Goal: Information Seeking & Learning: Find specific fact

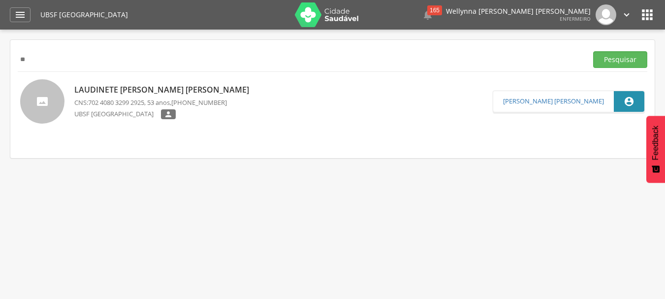
type input "*"
click at [593, 51] on button "Pesquisar" at bounding box center [620, 59] width 54 height 17
click at [112, 103] on span "709 2022 9219 0733" at bounding box center [116, 102] width 56 height 9
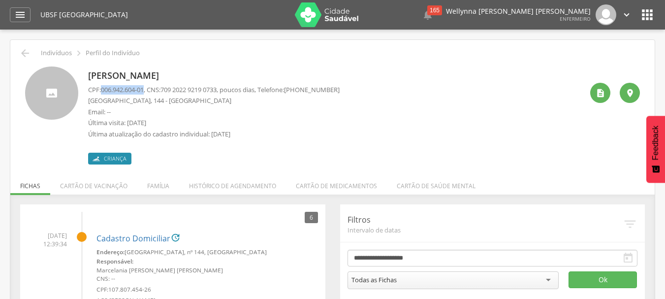
drag, startPoint x: 102, startPoint y: 91, endPoint x: 147, endPoint y: 93, distance: 45.3
click at [147, 93] on p "CPF: 006.942.604-01 , CNS: 709 2022 9219 0733 , poucos dias, Telefone: (83) 993…" at bounding box center [213, 89] width 251 height 9
copy span "006.942.604-01"
click at [30, 50] on icon "" at bounding box center [25, 53] width 12 height 12
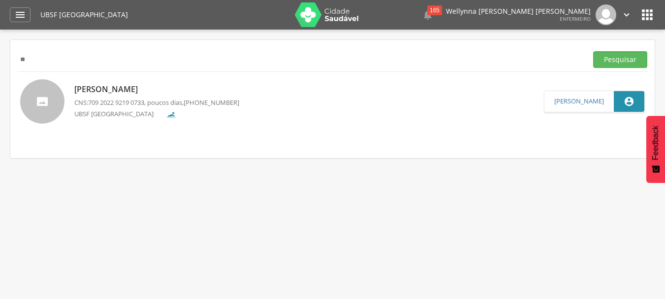
type input "*"
click at [593, 51] on button "Pesquisar" at bounding box center [620, 59] width 54 height 17
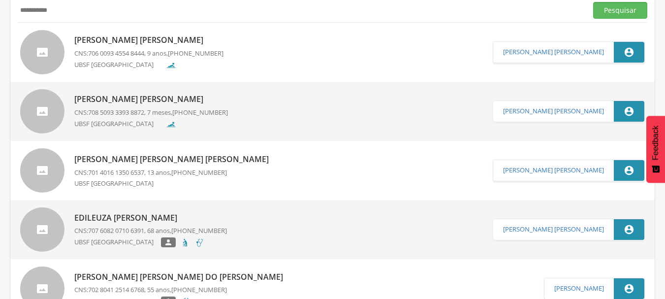
click at [154, 115] on p "CNS: 708 5093 3393 8872 , 7 meses, (83) 99393-1533" at bounding box center [150, 112] width 153 height 9
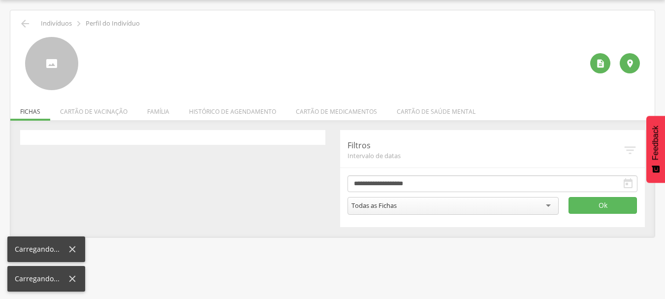
scroll to position [30, 0]
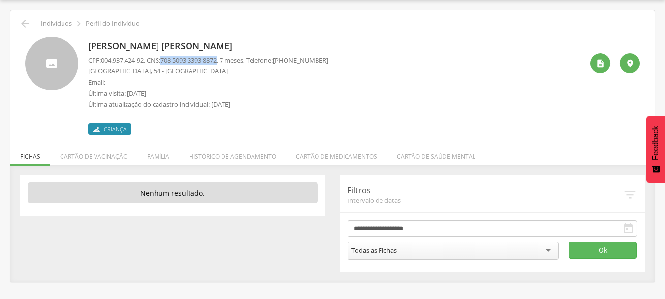
drag, startPoint x: 167, startPoint y: 60, endPoint x: 227, endPoint y: 61, distance: 59.5
click at [216, 61] on span "708 5093 3393 8872" at bounding box center [188, 60] width 56 height 9
copy span "708 5093 3393 8872"
click at [27, 25] on icon "" at bounding box center [25, 24] width 12 height 12
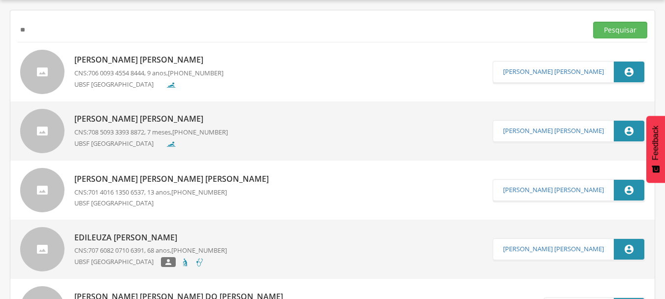
type input "*"
type input "**********"
click at [593, 22] on button "Pesquisar" at bounding box center [620, 30] width 54 height 17
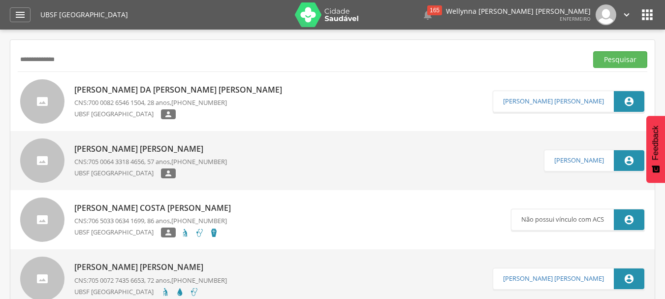
drag, startPoint x: 77, startPoint y: 59, endPoint x: 0, endPoint y: 66, distance: 77.1
click at [0, 66] on div " Supervisão  Distritos  Ubs Coordenador: - Queimadas / PB Intervalo de Tempo…" at bounding box center [332, 179] width 665 height 299
type input "**********"
click at [593, 51] on button "Pesquisar" at bounding box center [620, 59] width 54 height 17
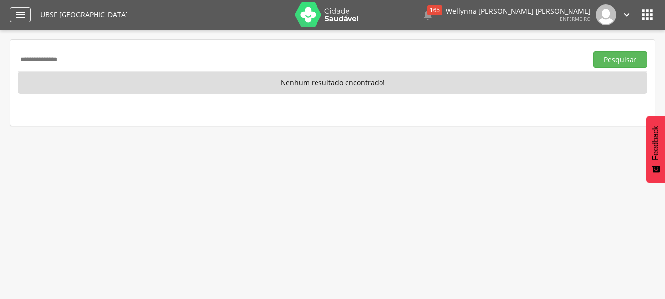
click at [26, 15] on icon "" at bounding box center [20, 15] width 12 height 12
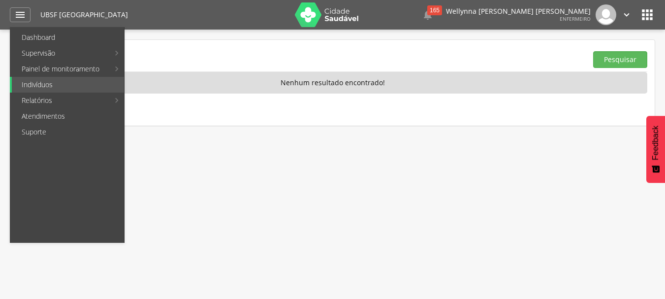
click at [346, 43] on div "**********" at bounding box center [332, 83] width 644 height 86
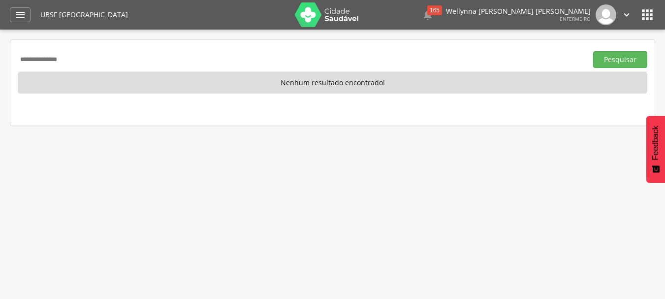
drag, startPoint x: 88, startPoint y: 61, endPoint x: 0, endPoint y: 64, distance: 87.6
click at [0, 64] on div " Supervisão  Distritos  Ubs Coordenador: - Queimadas / PB Intervalo de Tempo…" at bounding box center [332, 179] width 665 height 299
type input "******"
click at [593, 51] on button "Pesquisar" at bounding box center [620, 59] width 54 height 17
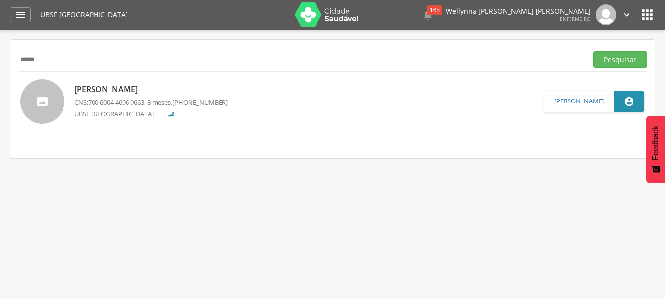
click at [181, 107] on div "Aghata Lorrany da Silva Isidro CNS: 700 6004 4696 9663 , 8 meses, (83) 99153-48…" at bounding box center [150, 101] width 153 height 41
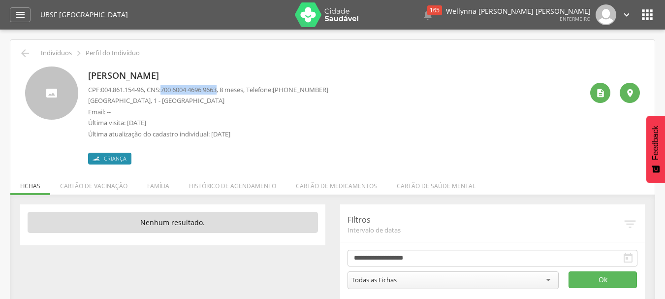
drag, startPoint x: 161, startPoint y: 92, endPoint x: 228, endPoint y: 92, distance: 66.4
click at [228, 92] on p "CPF: 004.861.154-96 , CNS: 700 6004 4696 9663 , 8 meses, Telefone: (83) 99153-4…" at bounding box center [208, 89] width 240 height 9
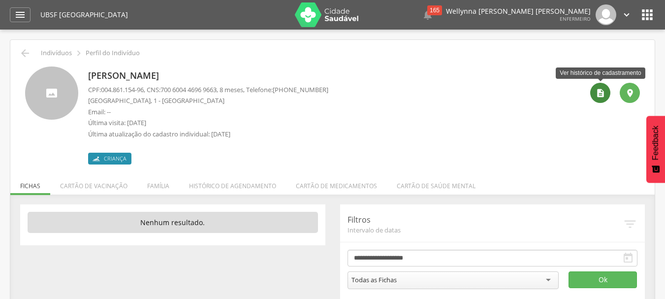
click at [603, 91] on icon "" at bounding box center [600, 93] width 10 height 10
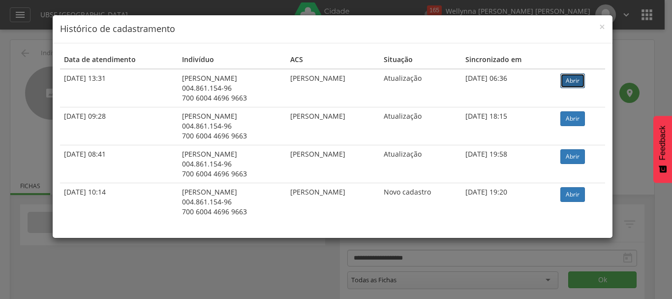
click at [572, 82] on link "Abrir" at bounding box center [572, 80] width 25 height 15
click at [600, 27] on span "×" at bounding box center [602, 27] width 6 height 14
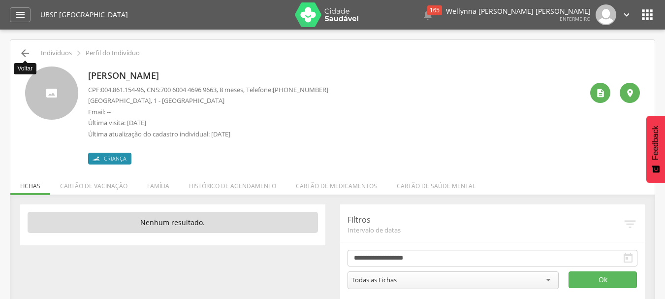
click at [21, 52] on icon "" at bounding box center [25, 53] width 12 height 12
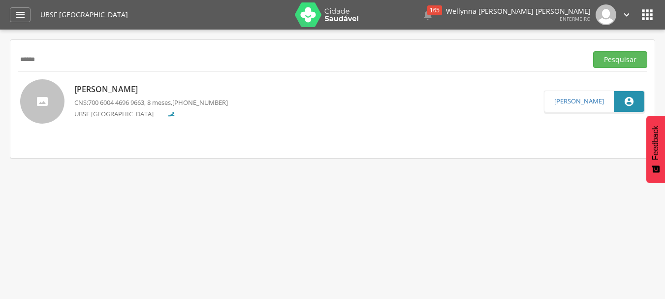
drag, startPoint x: 71, startPoint y: 62, endPoint x: 0, endPoint y: 66, distance: 71.4
click at [0, 66] on div " Supervisão  Distritos  Ubs Coordenador: - Queimadas / PB Intervalo de Tempo…" at bounding box center [332, 179] width 665 height 299
type input "**********"
click at [593, 51] on button "Pesquisar" at bounding box center [620, 59] width 54 height 17
click at [151, 113] on div "UBSF [GEOGRAPHIC_DATA]" at bounding box center [150, 115] width 153 height 11
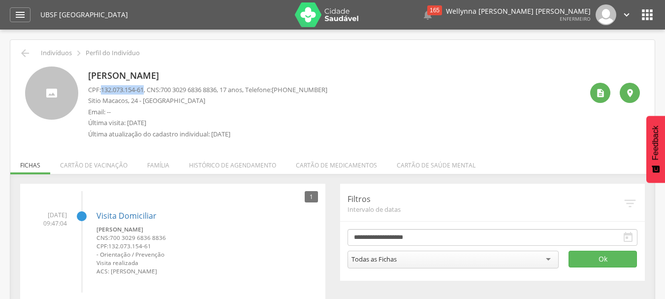
drag, startPoint x: 102, startPoint y: 91, endPoint x: 149, endPoint y: 90, distance: 46.7
click at [149, 90] on p "CPF: 132.073.154-61 , CNS: 700 3029 6836 8836 , 17 anos, Telefone: (83) 99123-5…" at bounding box center [207, 89] width 239 height 9
copy span "132.073.154-61"
